Goal: Information Seeking & Learning: Check status

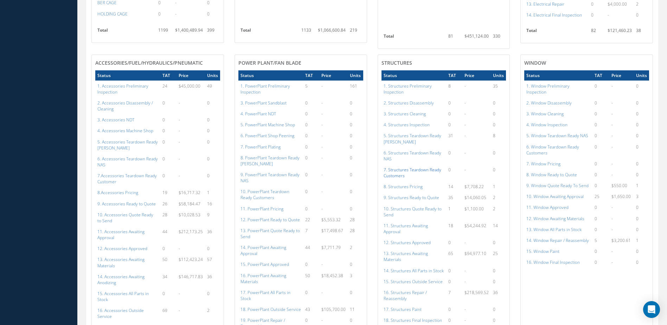
scroll to position [478, 0]
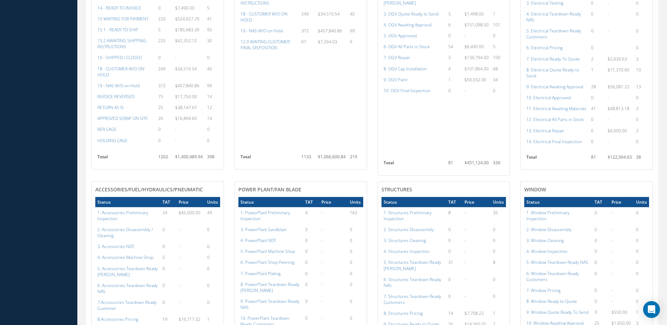
scroll to position [527, 0]
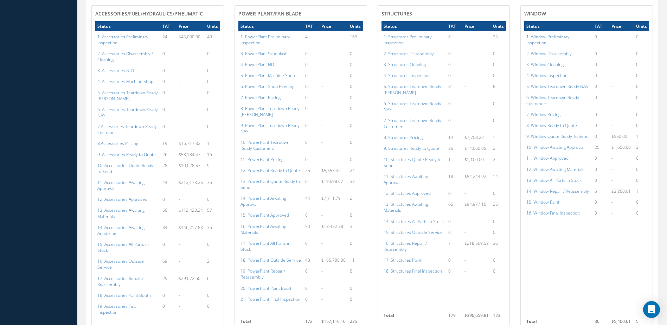
click at [129, 155] on a=109&excludeInternalCustomer=false&excludeInvoicedOrClosed=true&shop_id=14&filtersHidded"] "9. Accessories Ready to Quote" at bounding box center [126, 155] width 58 height 6
click at [279, 169] on a=131&excludeInternalCustomer=false&excludeInvoicedOrClosed=true&shop_id=15&filtersHidded"] "12. PowerPlant Ready to Quote" at bounding box center [269, 170] width 59 height 6
click at [424, 149] on a=149&excludeInternalCustomer=false&excludeInvoicedOrClosed=true&shop_id=3&filtersHidded"] "9. Structures Ready to Quote" at bounding box center [412, 148] width 56 height 6
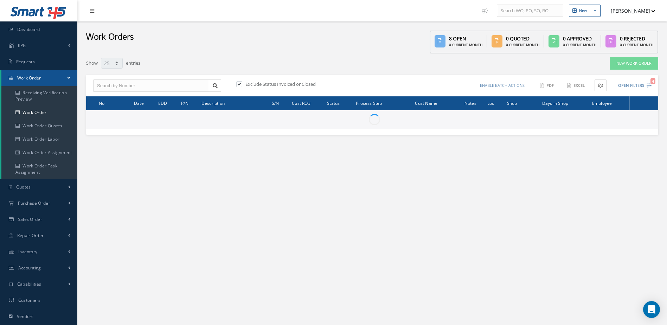
select select "25"
type input "All Work Request"
type input "All Work Performed"
type input "All Status"
type input "WO Part Status"
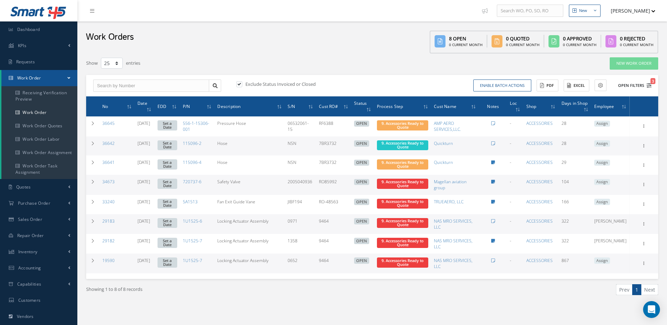
click at [630, 86] on button "Open Filters 3" at bounding box center [632, 86] width 40 height 12
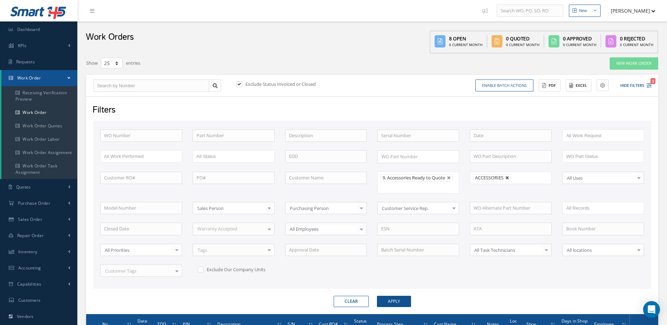
click at [509, 179] on link at bounding box center [507, 178] width 4 height 4
type input "All Shops"
drag, startPoint x: 389, startPoint y: 301, endPoint x: 413, endPoint y: 289, distance: 27.0
click at [389, 300] on button "Apply" at bounding box center [394, 301] width 34 height 11
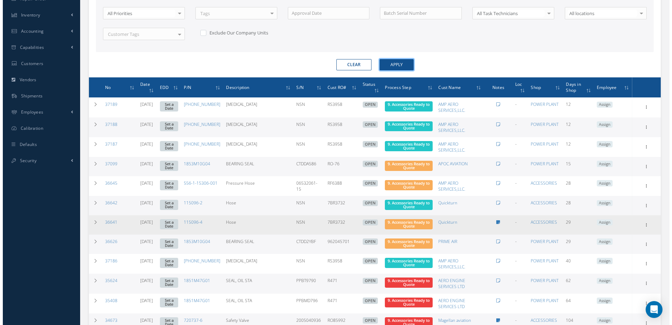
scroll to position [342, 0]
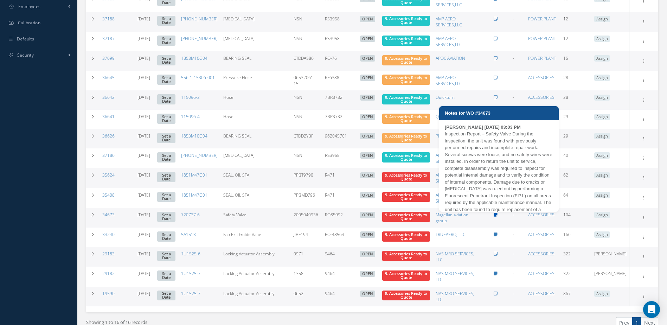
click at [498, 216] on icon at bounding box center [496, 215] width 4 height 4
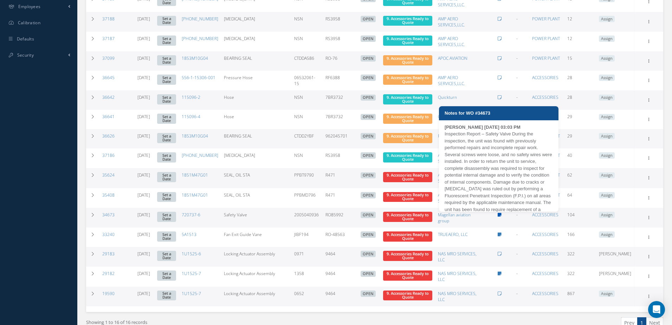
type textarea "Inspection Report – Safety Valve During the inspection, the unit was found with…"
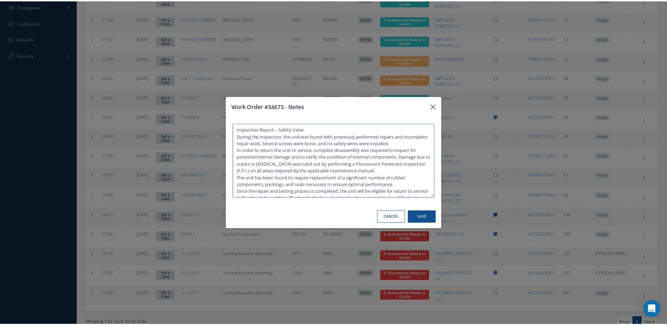
scroll to position [27, 0]
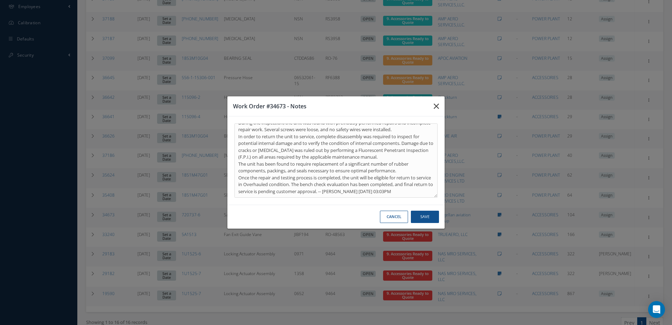
click at [432, 106] on button "button" at bounding box center [436, 106] width 17 height 20
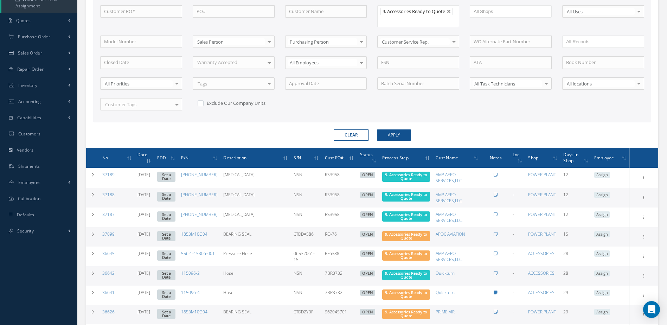
scroll to position [0, 0]
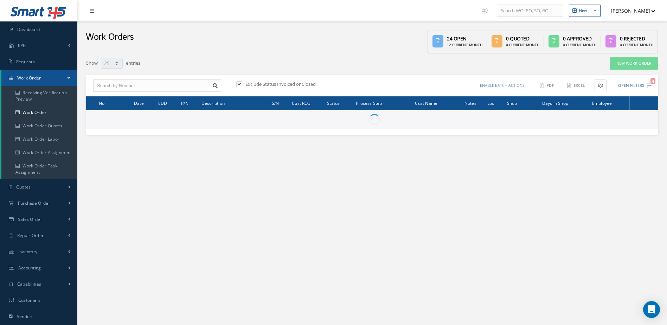
select select "25"
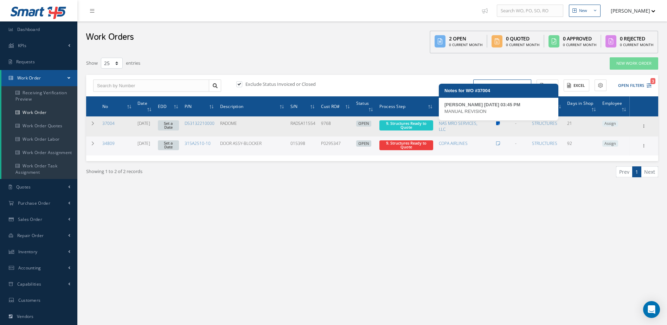
click at [500, 122] on icon at bounding box center [498, 123] width 4 height 4
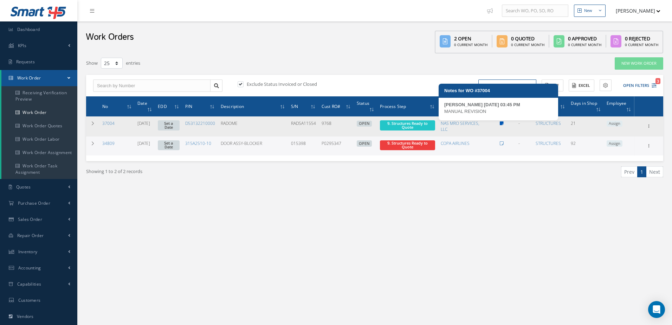
type textarea "MANUAL REVISION -- Jerry Franco 09/23/2025 03:45PM"
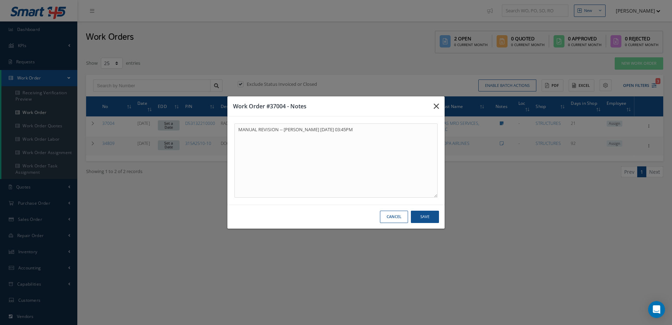
click at [438, 109] on icon "button" at bounding box center [436, 106] width 5 height 8
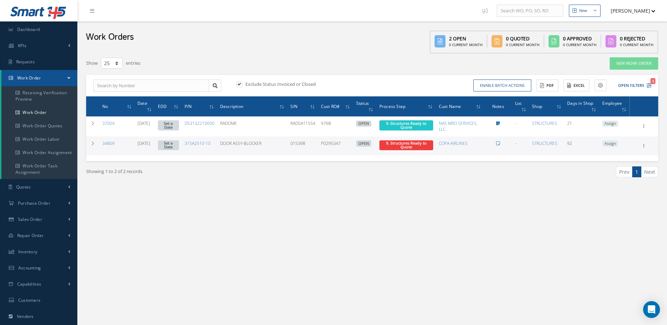
click at [500, 142] on icon at bounding box center [498, 143] width 4 height 4
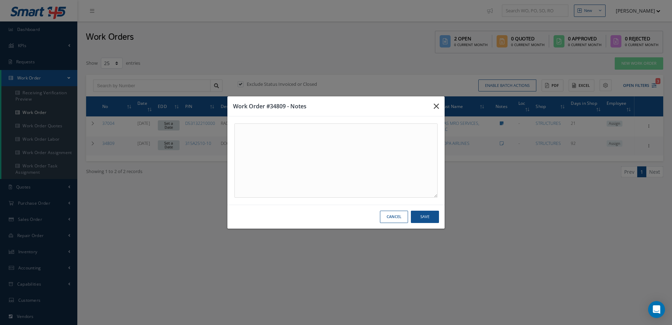
click at [436, 107] on icon "button" at bounding box center [436, 106] width 5 height 8
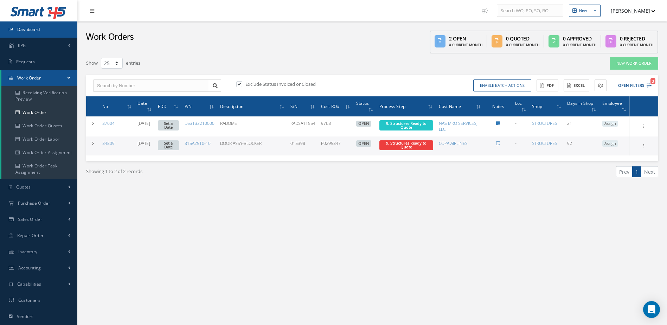
click at [24, 32] on span "Dashboard" at bounding box center [28, 29] width 23 height 6
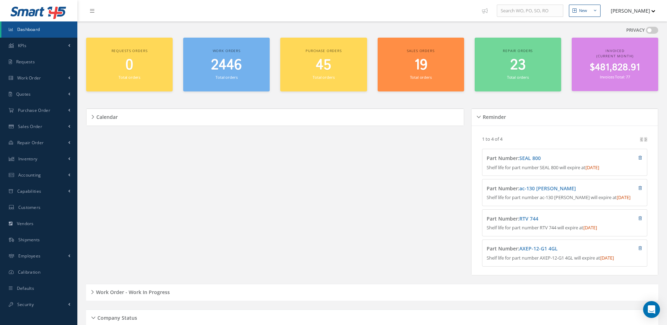
scroll to position [176, 0]
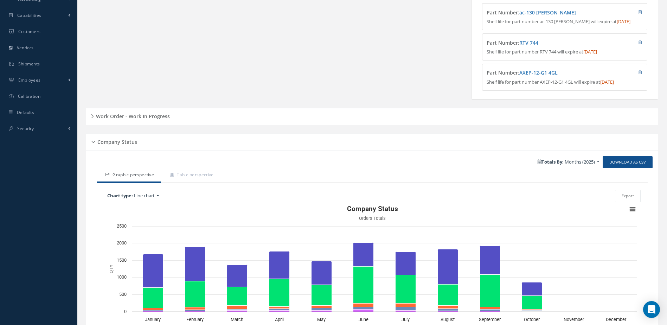
click at [154, 120] on h5 "Work Order - Work In Progress" at bounding box center [132, 115] width 76 height 8
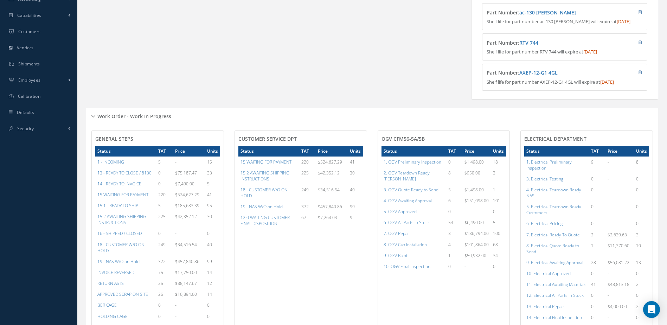
scroll to position [316, 0]
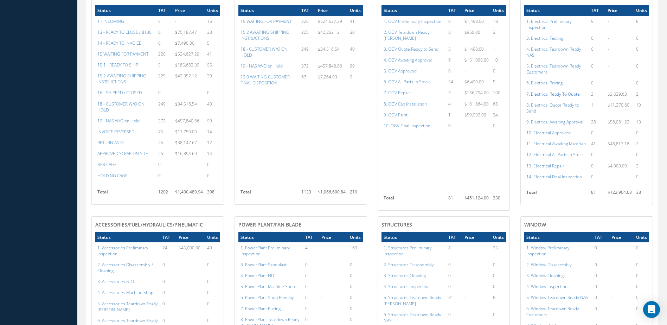
click at [549, 97] on a=93&excludeInternalCustomer=false&excludeInvoicedOrClosed=true&shop_id=13&filtersHidded"] "7. Electrical Ready To Quote" at bounding box center [552, 94] width 53 height 6
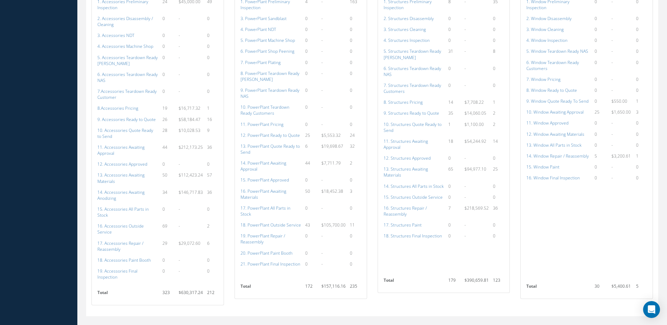
scroll to position [598, 0]
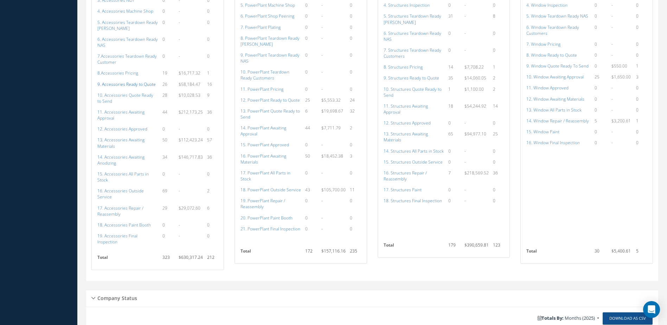
click at [131, 83] on a=109&excludeInternalCustomer=false&excludeInvoicedOrClosed=true&shop_id=14&filtersHidded"] "9. Accessories Ready to Quote" at bounding box center [126, 84] width 58 height 6
click at [135, 85] on a=109&excludeInternalCustomer=false&excludeInvoicedOrClosed=true&shop_id=14&filtersHidded"] "9. Accessories Ready to Quote" at bounding box center [126, 84] width 58 height 6
click at [140, 86] on a=109&excludeInternalCustomer=false&excludeInvoicedOrClosed=true&shop_id=14&filtersHidded"] "9. Accessories Ready to Quote" at bounding box center [126, 84] width 58 height 6
click at [274, 101] on a=131&excludeInternalCustomer=false&excludeInvoicedOrClosed=true&shop_id=15&filtersHidded"] "12. PowerPlant Ready to Quote" at bounding box center [269, 100] width 59 height 6
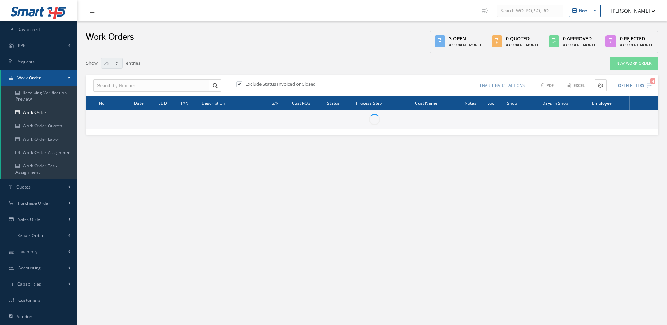
select select "25"
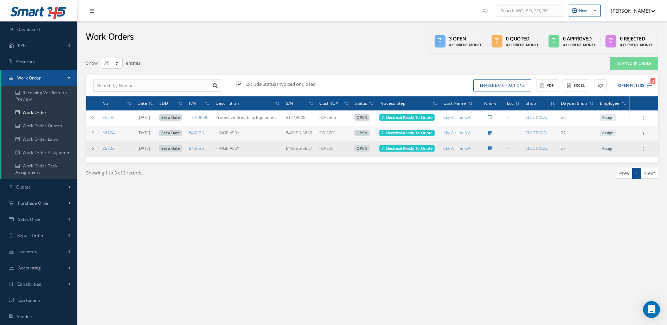
click at [113, 148] on link "36723" at bounding box center [108, 148] width 12 height 6
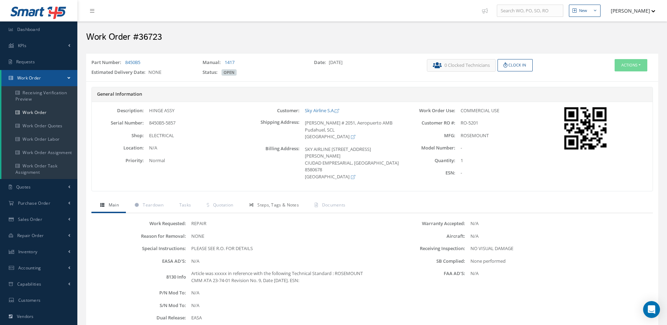
click at [270, 207] on span "Steps, Tags & Notes" at bounding box center [277, 205] width 41 height 6
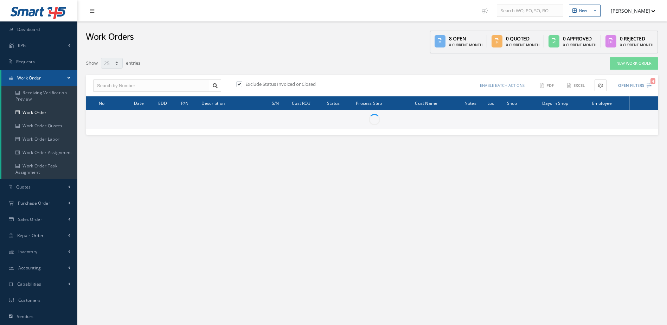
select select "25"
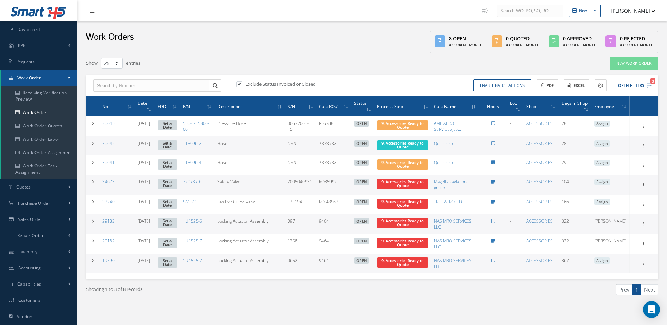
scroll to position [70, 0]
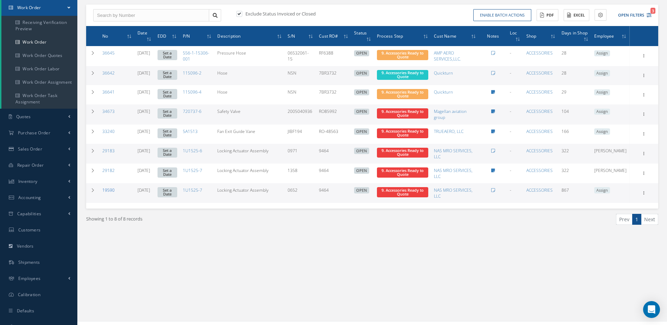
click at [111, 188] on link "19590" at bounding box center [108, 190] width 12 height 6
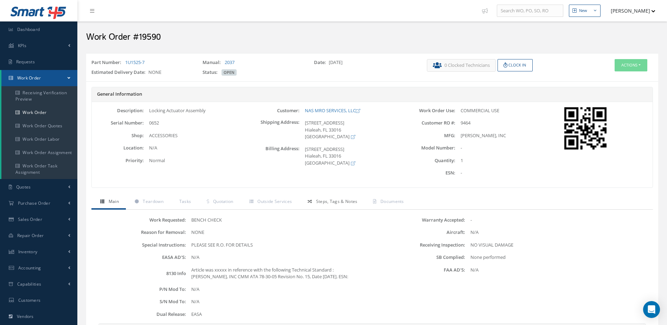
click at [342, 204] on span "Steps, Tags & Notes" at bounding box center [336, 201] width 41 height 6
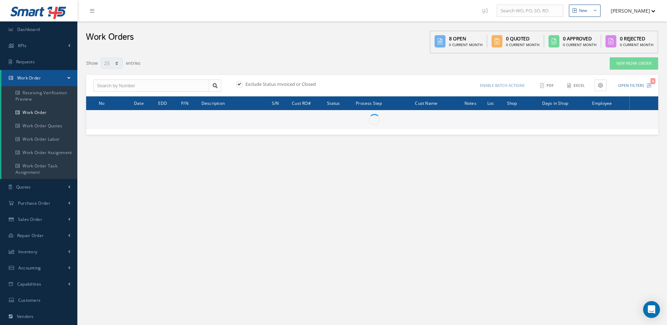
select select "25"
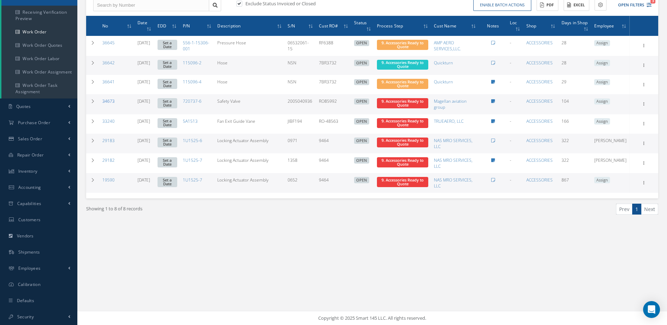
click at [107, 101] on link "34673" at bounding box center [108, 101] width 12 height 6
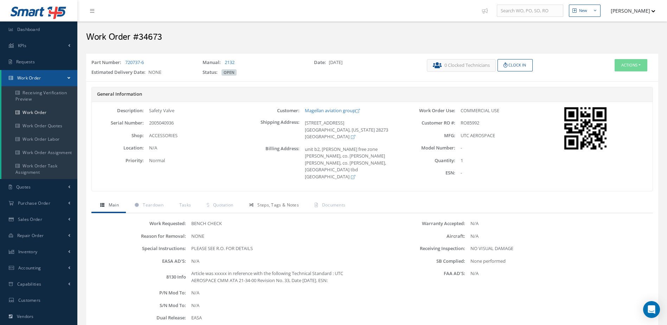
click at [265, 202] on span "Steps, Tags & Notes" at bounding box center [277, 205] width 41 height 6
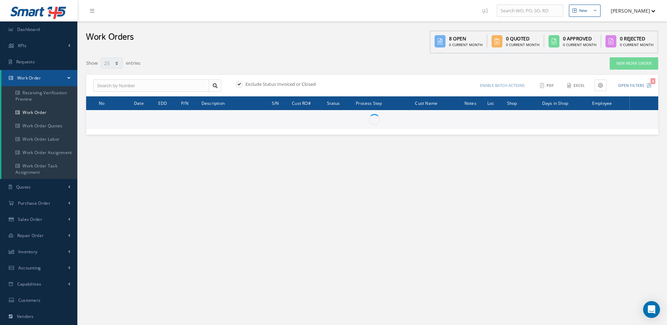
select select "25"
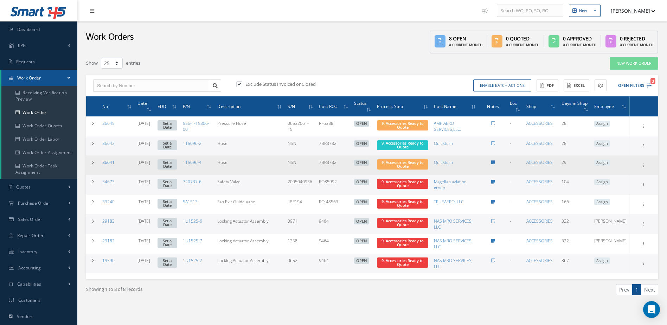
click at [108, 163] on link "36641" at bounding box center [108, 162] width 12 height 6
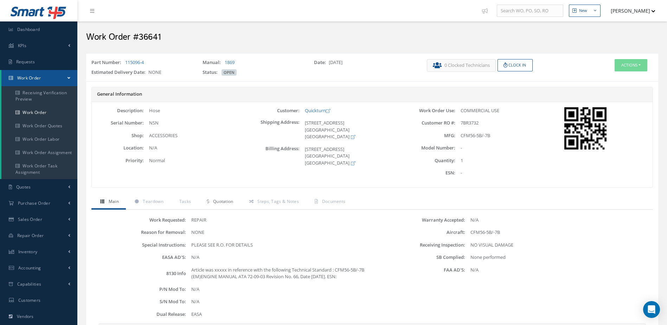
click at [216, 204] on link "Quotation" at bounding box center [219, 202] width 42 height 15
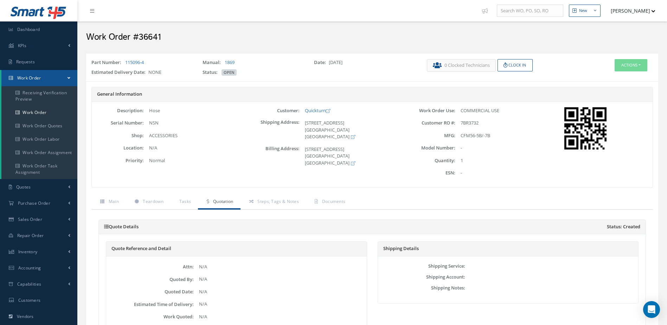
scroll to position [35, 0]
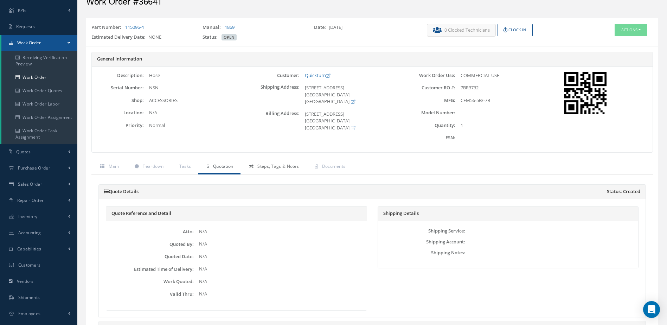
click at [275, 161] on link "Steps, Tags & Notes" at bounding box center [272, 167] width 65 height 15
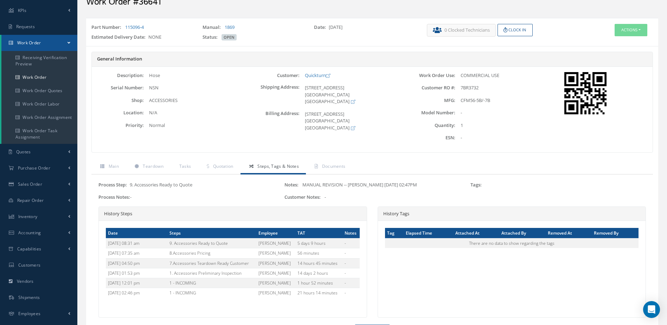
scroll to position [0, 0]
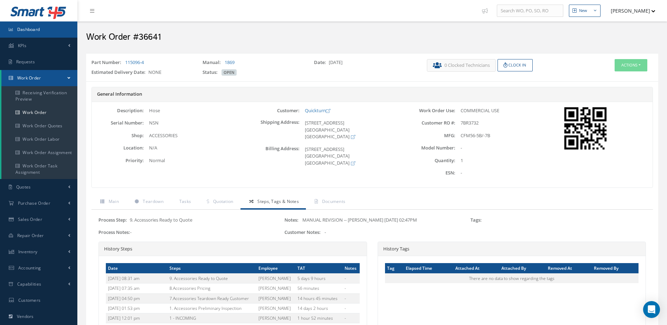
click at [41, 30] on link "Dashboard" at bounding box center [38, 29] width 77 height 16
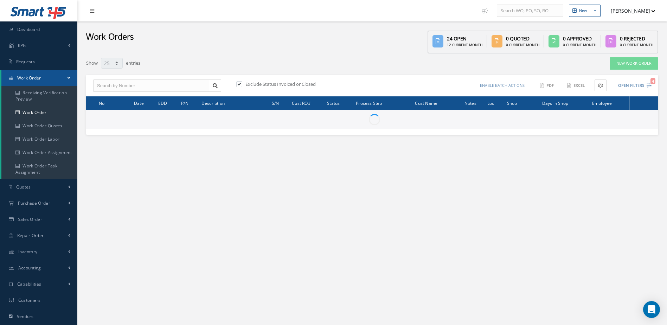
select select "25"
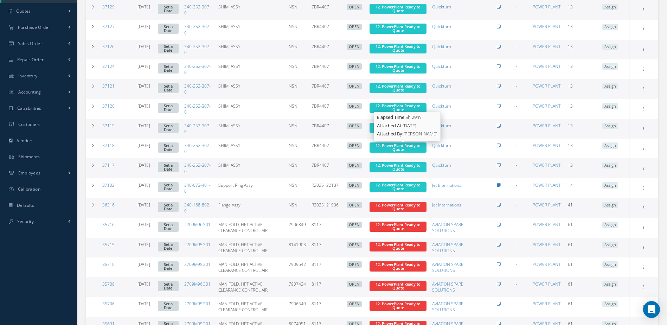
scroll to position [320, 0]
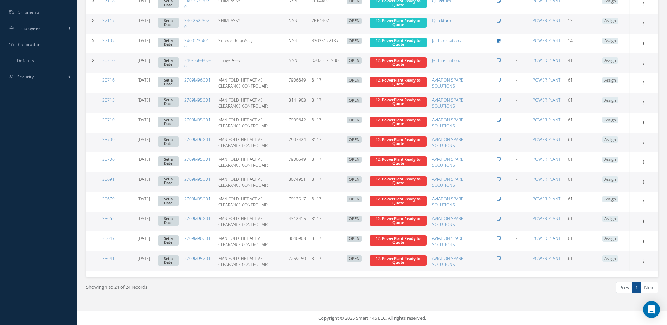
click at [105, 59] on link "36316" at bounding box center [108, 60] width 12 height 6
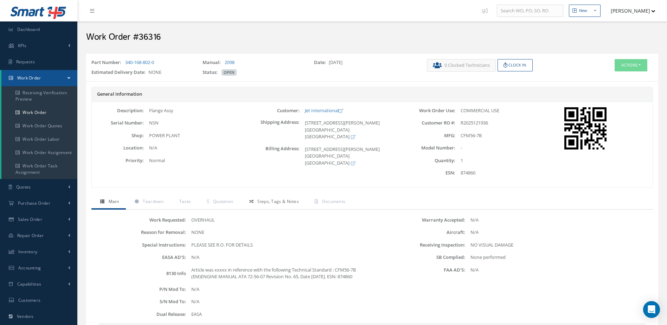
click at [284, 201] on span "Steps, Tags & Notes" at bounding box center [277, 201] width 41 height 6
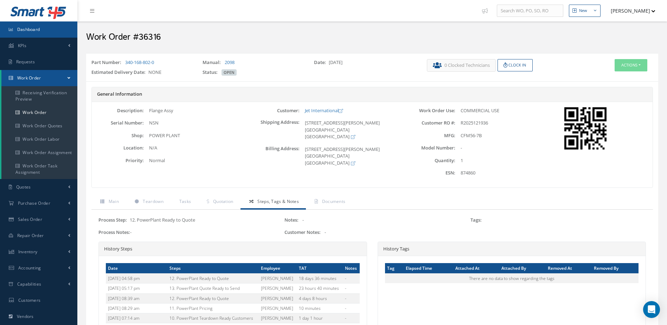
click at [34, 31] on span "Dashboard" at bounding box center [28, 29] width 23 height 6
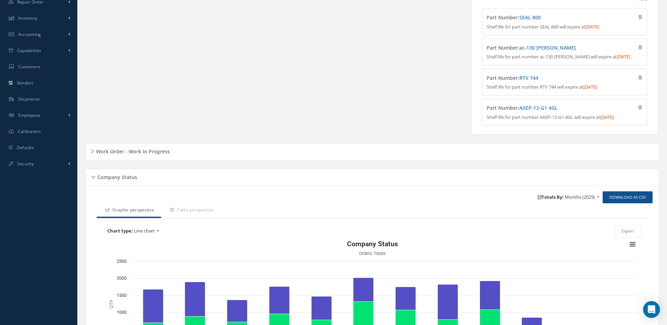
scroll to position [176, 0]
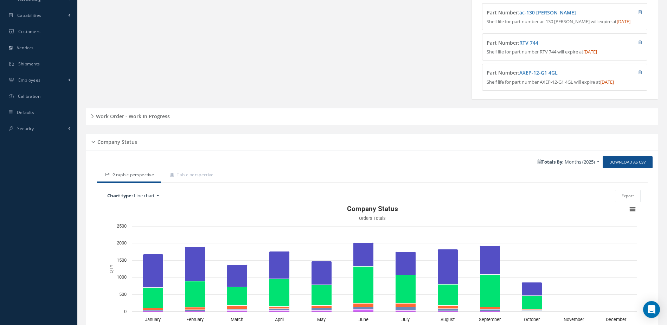
click at [163, 120] on h5 "Work Order - Work In Progress" at bounding box center [132, 115] width 76 height 8
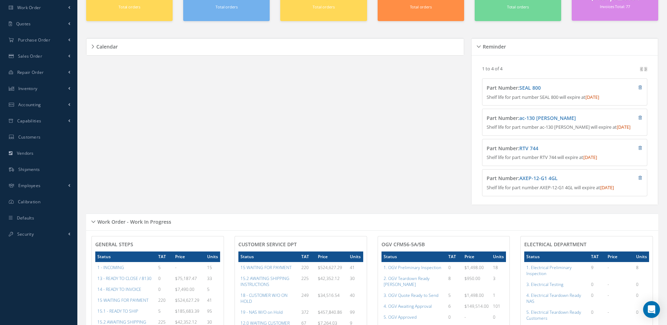
scroll to position [0, 0]
